Goal: Information Seeking & Learning: Understand process/instructions

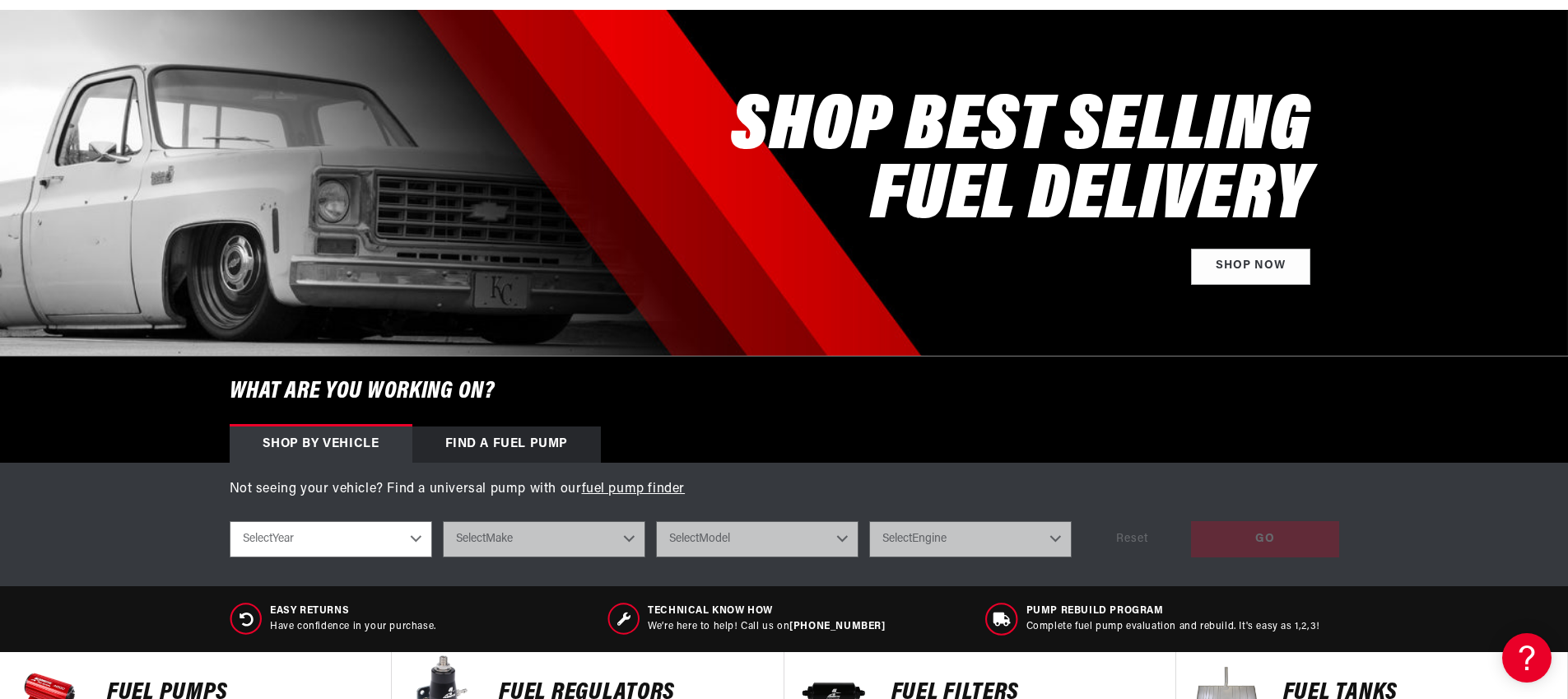
scroll to position [228, 0]
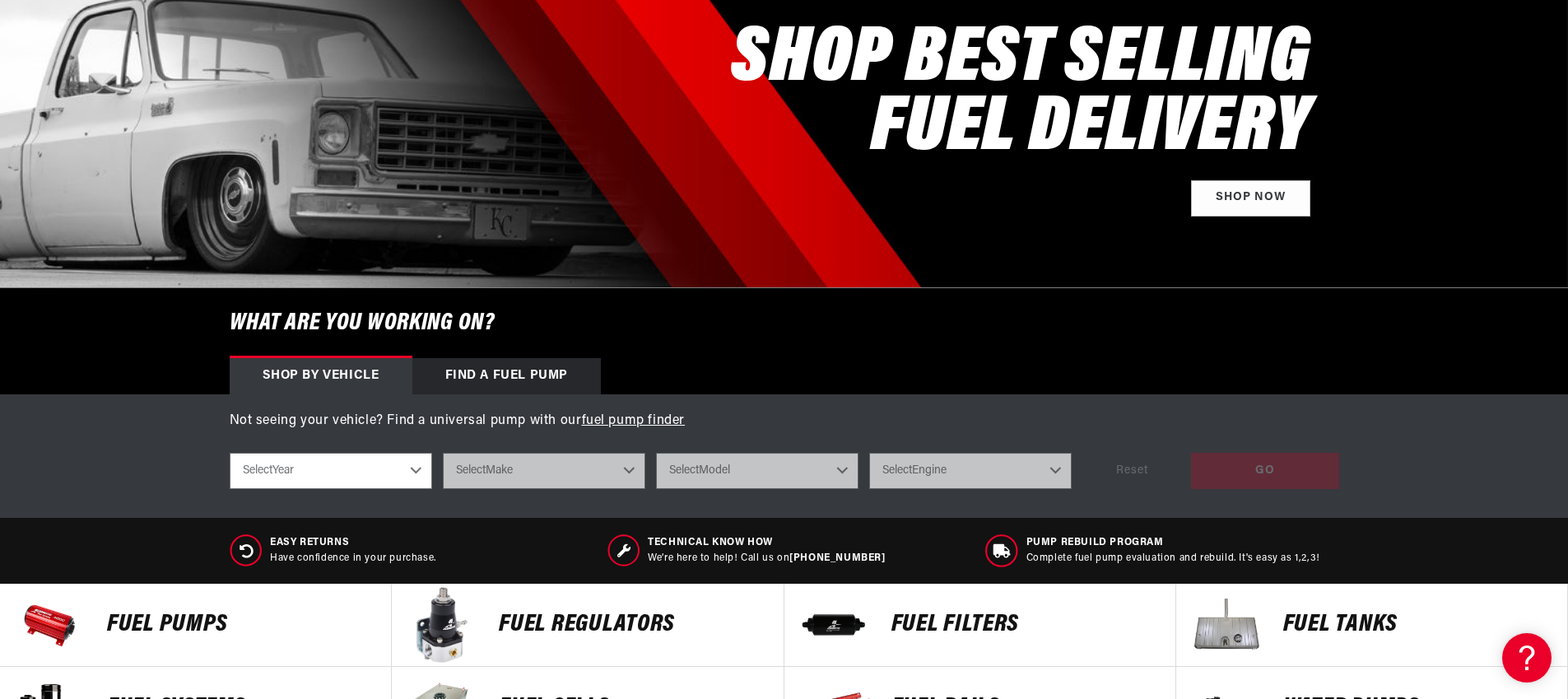
click at [423, 475] on select "Select Year 2023 2022 2021 2020 2019 2018 2017 2016 2015 2014 2013 2012 2011 20…" at bounding box center [330, 471] width 202 height 36
select select "2014"
click at [229, 453] on select "Select Year 2023 2022 2021 2020 2019 2018 2017 2016 2015 2014 2013 2012 2011 20…" at bounding box center [330, 471] width 202 height 36
select select "2014"
click at [572, 470] on select "Select Make Chevrolet Chrysler Ford GMC Subaru" at bounding box center [544, 471] width 202 height 36
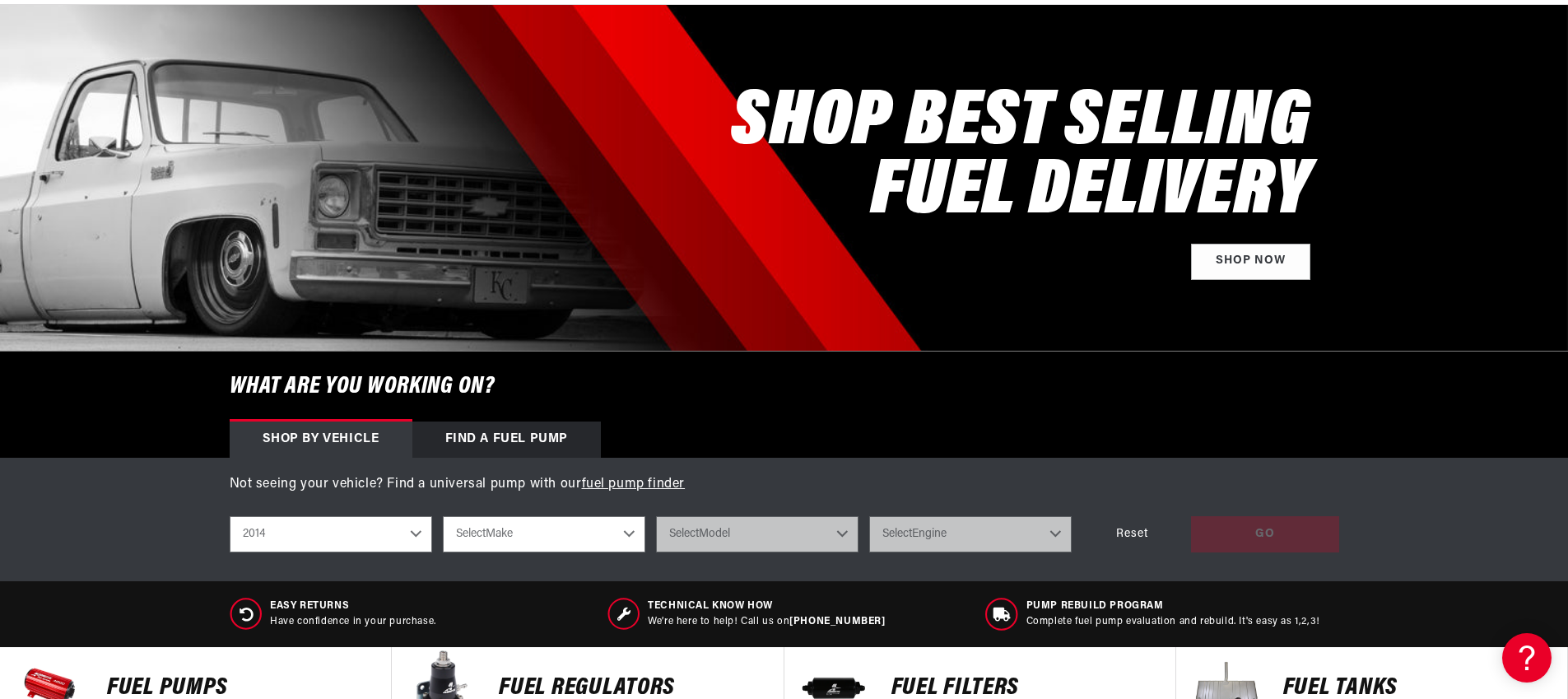
scroll to position [0, 0]
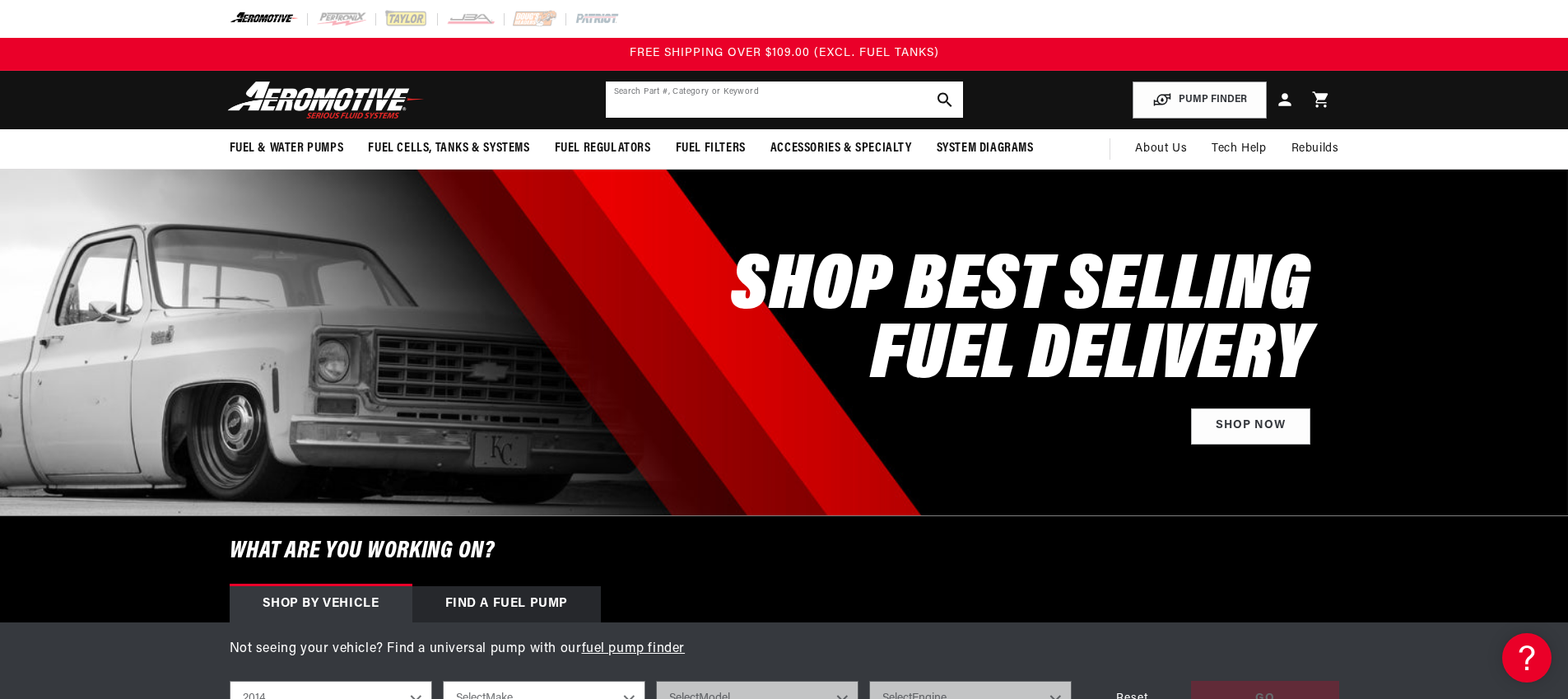
click at [840, 102] on input "text" at bounding box center [785, 99] width 357 height 36
type input "84290976"
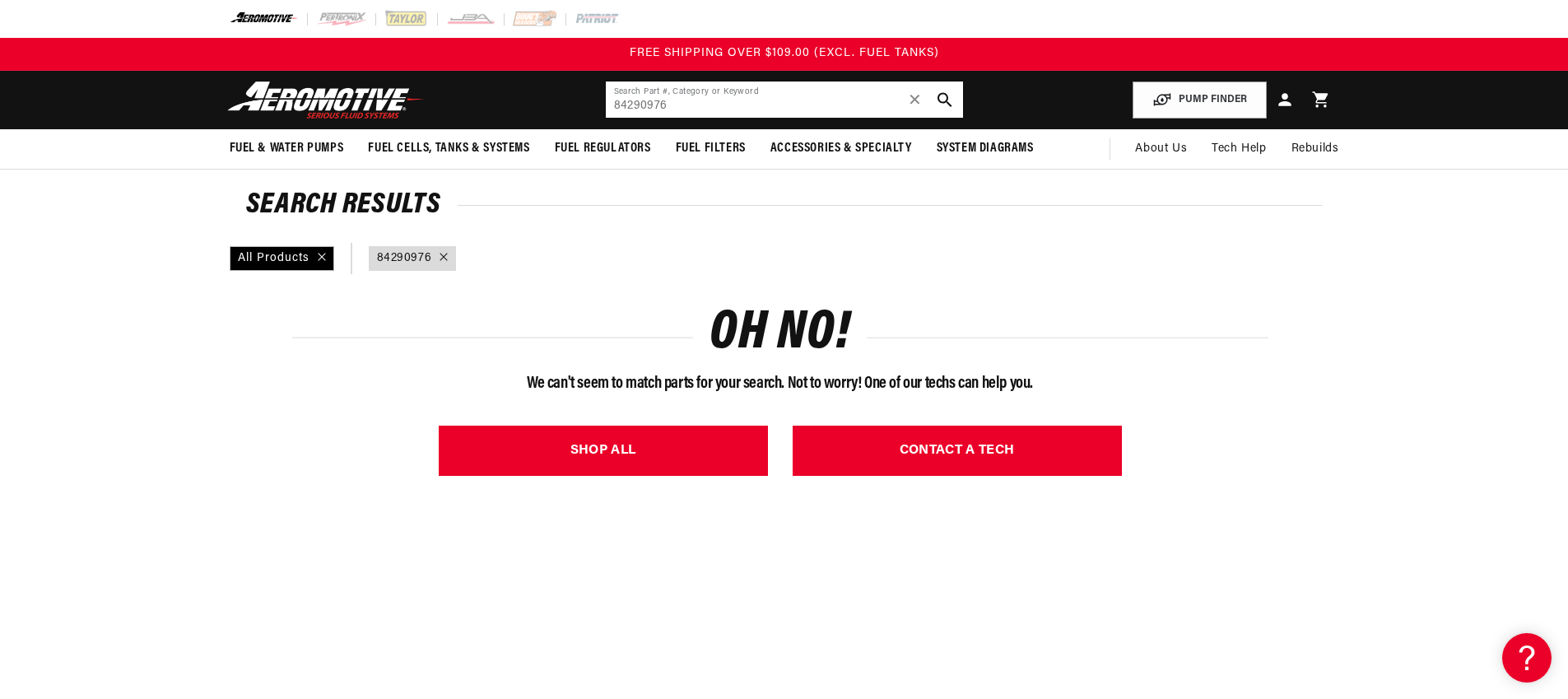
click at [705, 106] on input "84290976" at bounding box center [785, 99] width 357 height 36
click at [916, 94] on span "✕" at bounding box center [915, 100] width 15 height 26
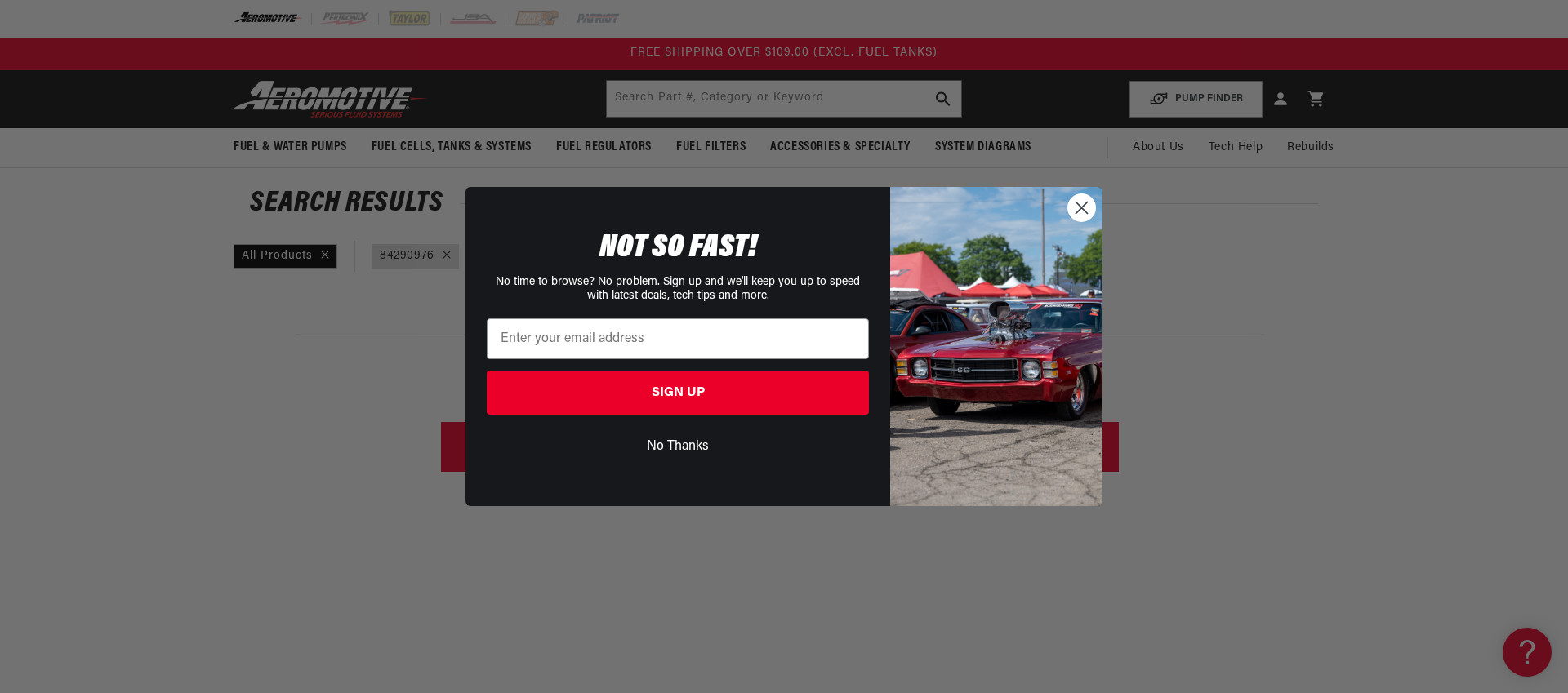
click at [1080, 211] on circle "Close dialog" at bounding box center [1082, 208] width 27 height 27
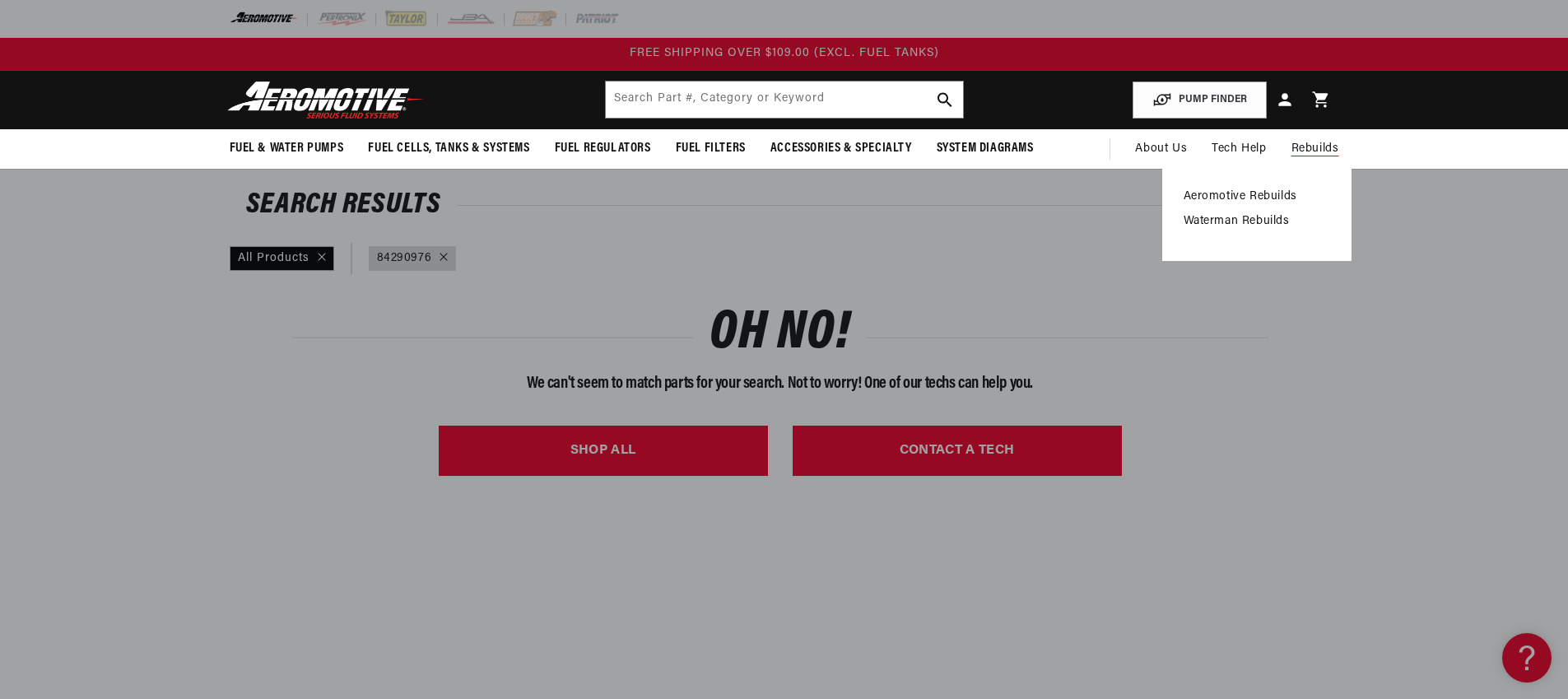
click at [1247, 194] on link "Aeromotive Rebuilds" at bounding box center [1257, 196] width 146 height 15
